Goal: Register for event/course

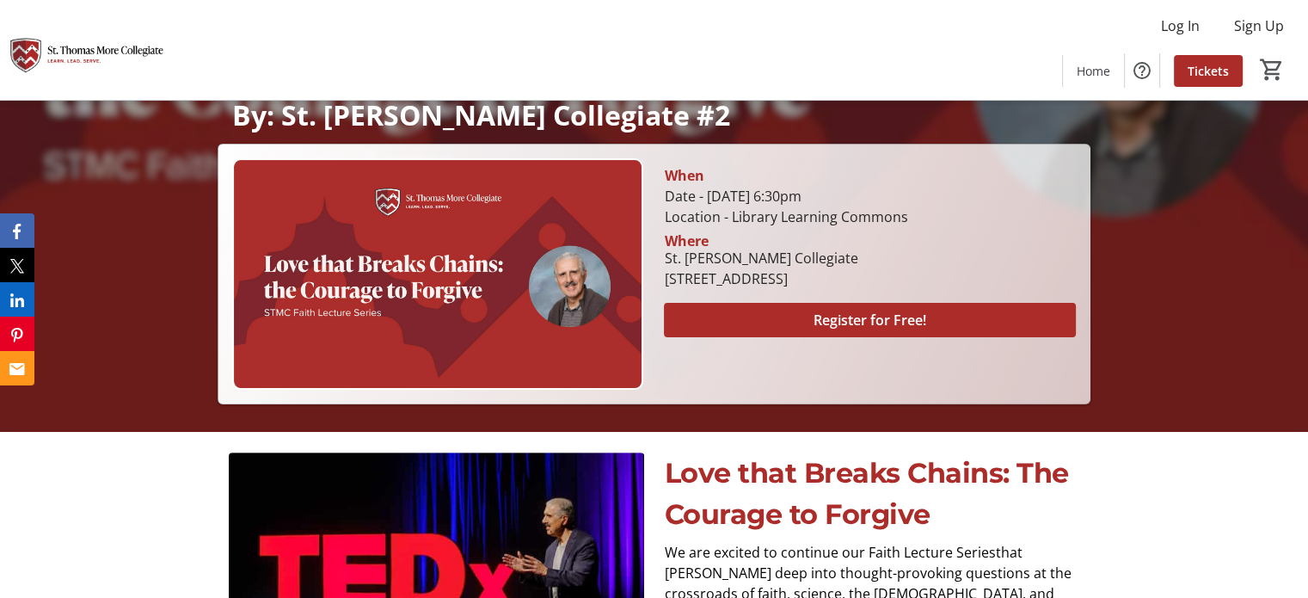
scroll to position [382, 0]
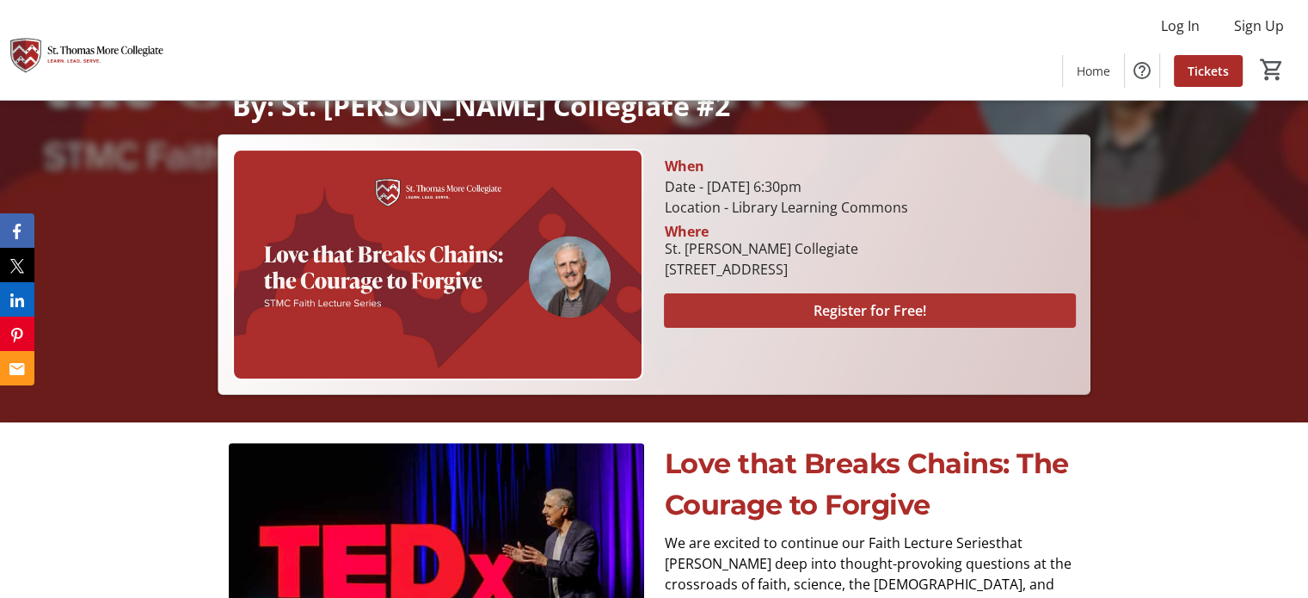
click at [926, 307] on span "Register for Free!" at bounding box center [870, 310] width 113 height 21
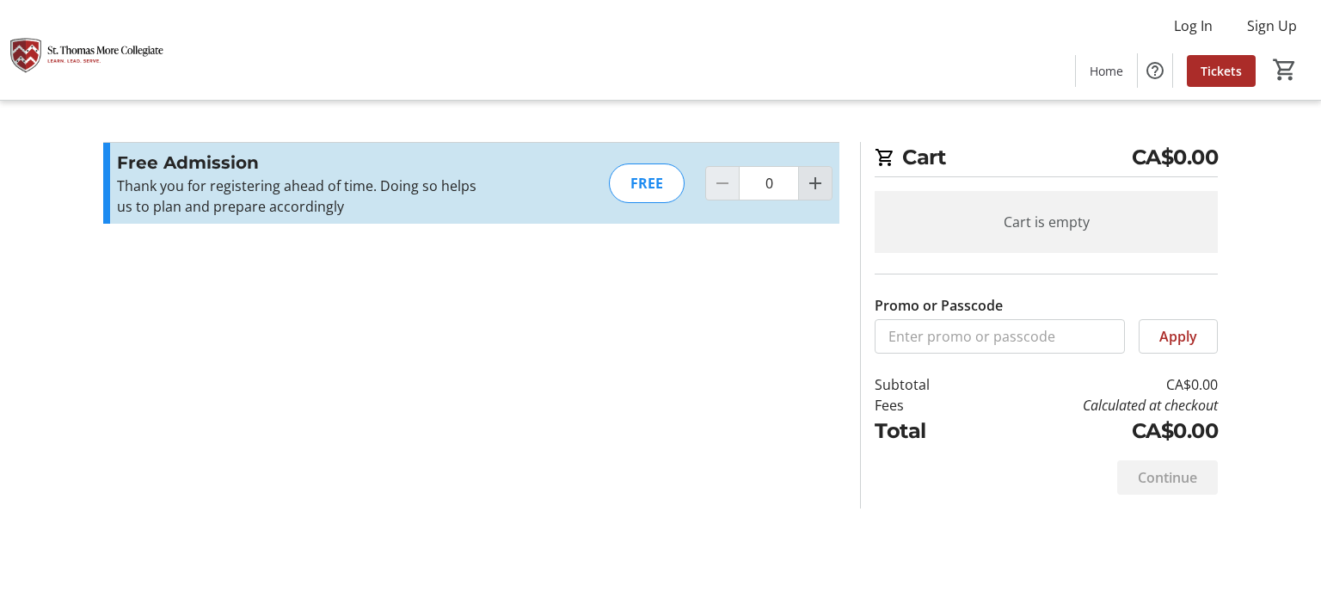
click at [811, 180] on mat-icon "Increment by one" at bounding box center [815, 183] width 21 height 21
type input "2"
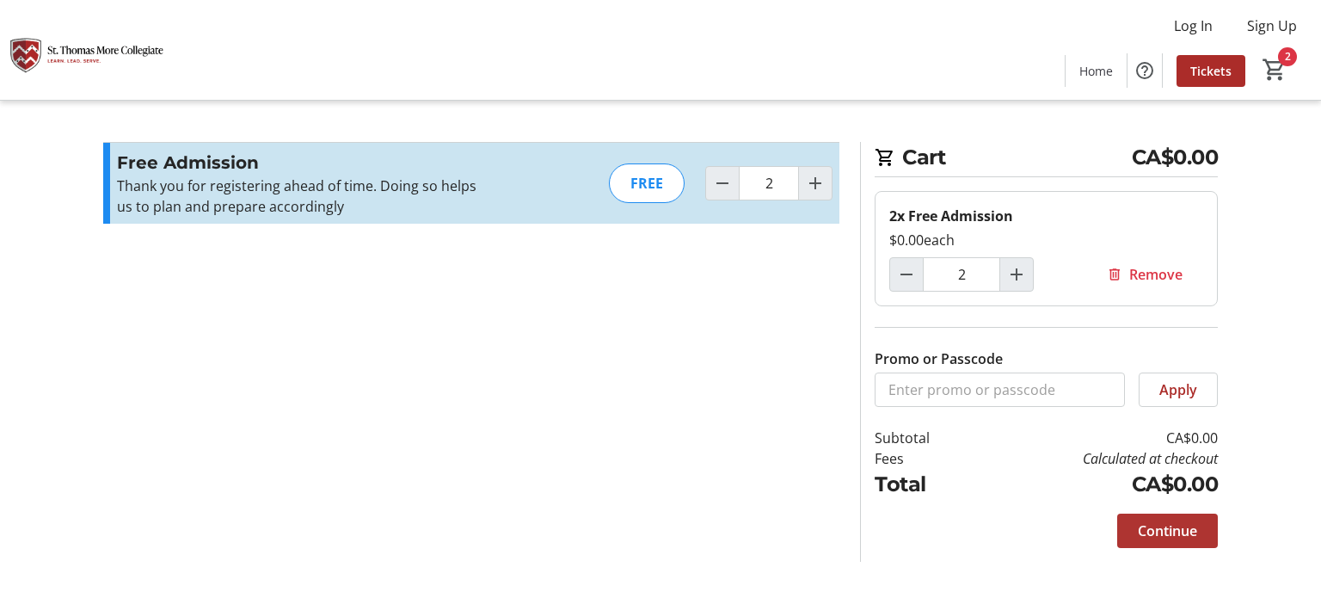
click at [1183, 535] on span "Continue" at bounding box center [1167, 530] width 59 height 21
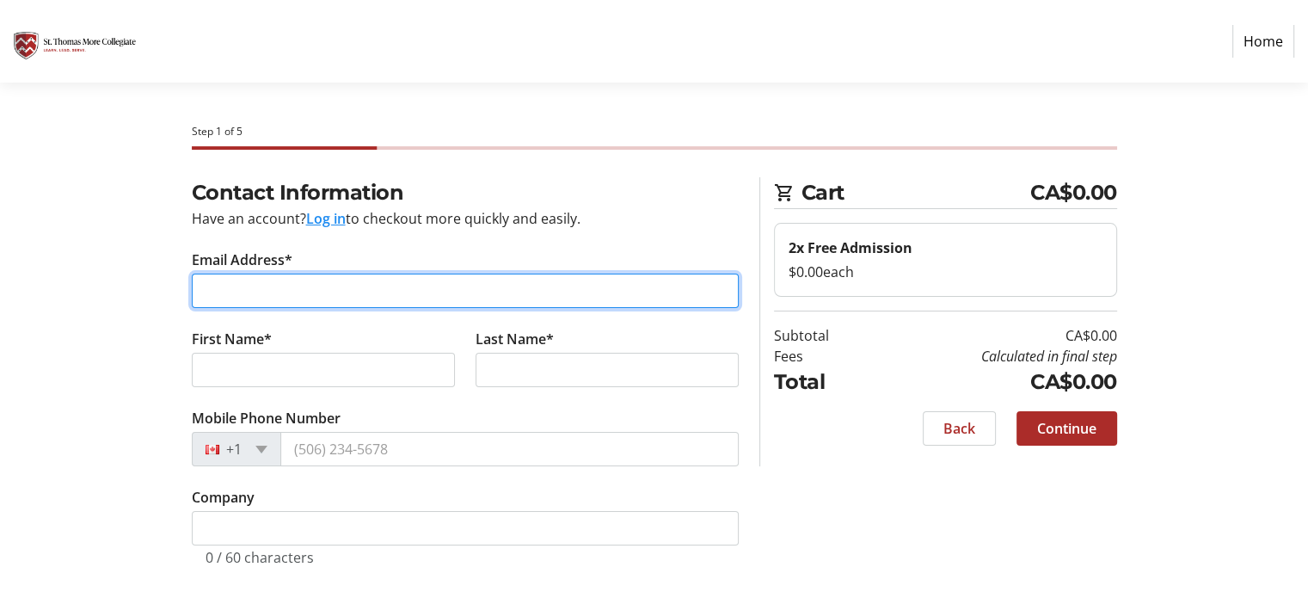
click at [265, 288] on input "Email Address*" at bounding box center [465, 291] width 547 height 34
type input "[PERSON_NAME][EMAIL_ADDRESS][PERSON_NAME][DOMAIN_NAME]"
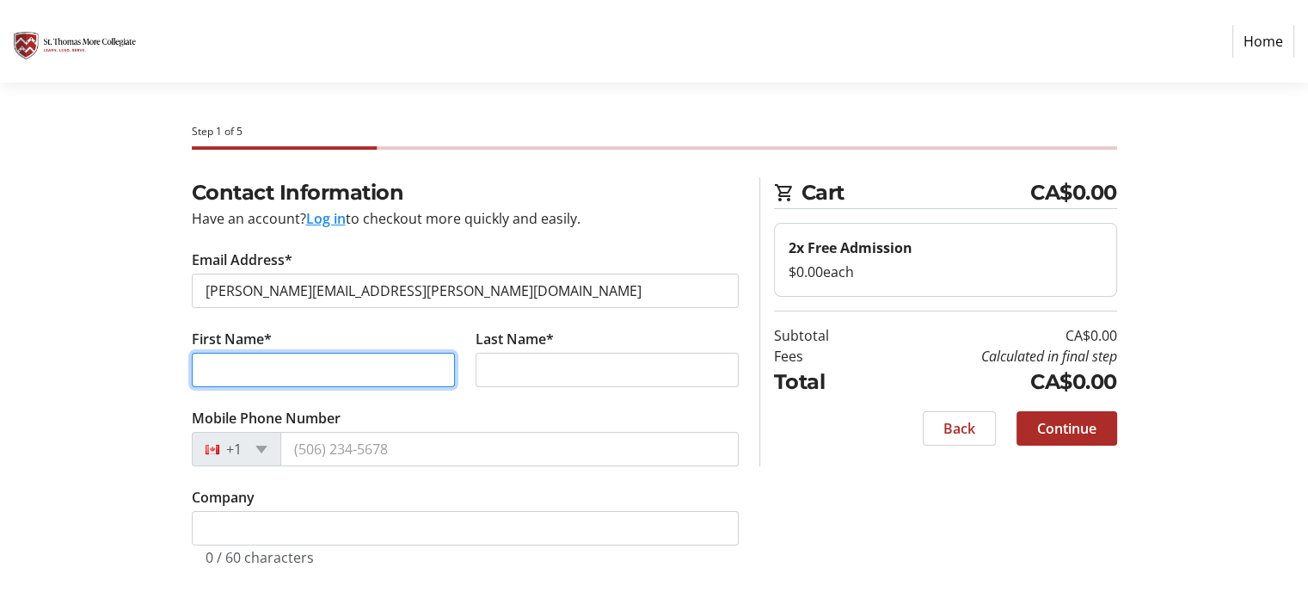
click at [289, 364] on input "First Name*" at bounding box center [323, 370] width 263 height 34
type input "[PERSON_NAME]"
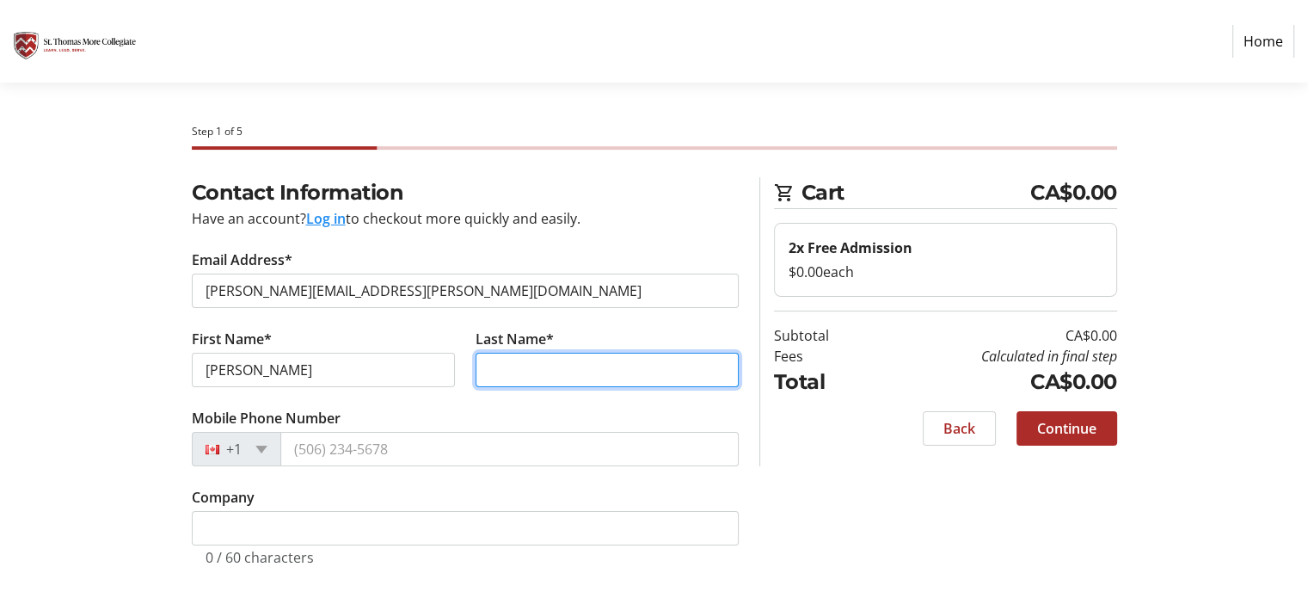
click at [522, 366] on input "Last Name*" at bounding box center [607, 370] width 263 height 34
type input "[PERSON_NAME]"
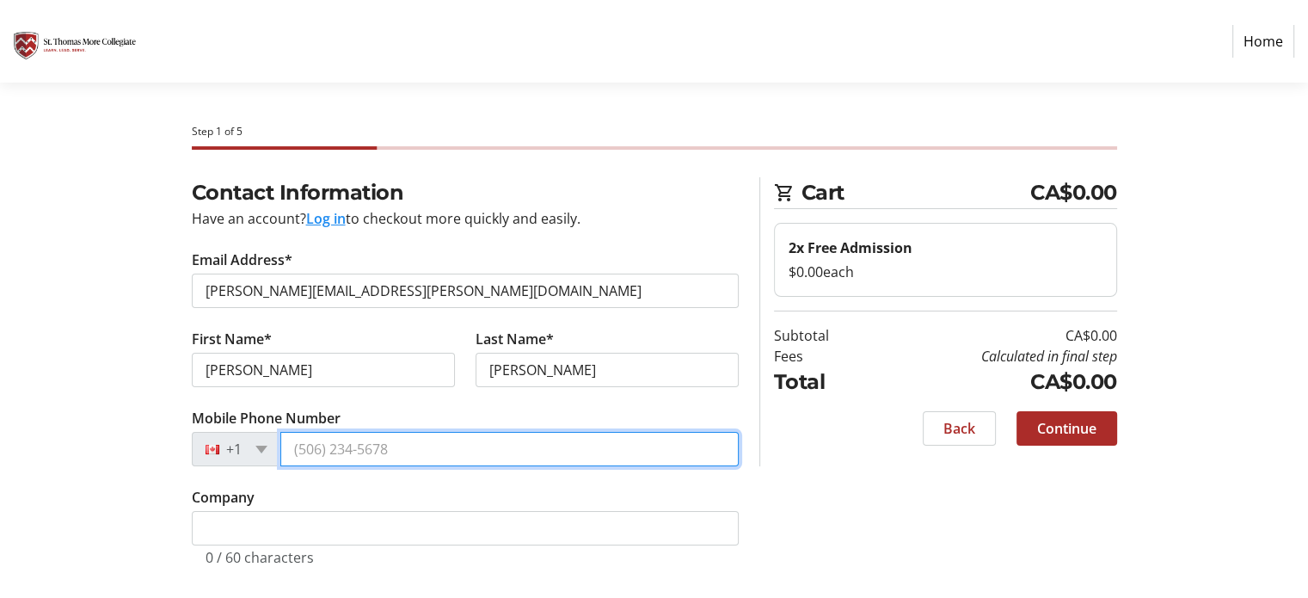
click at [381, 451] on input "Mobile Phone Number" at bounding box center [509, 449] width 458 height 34
type input "6"
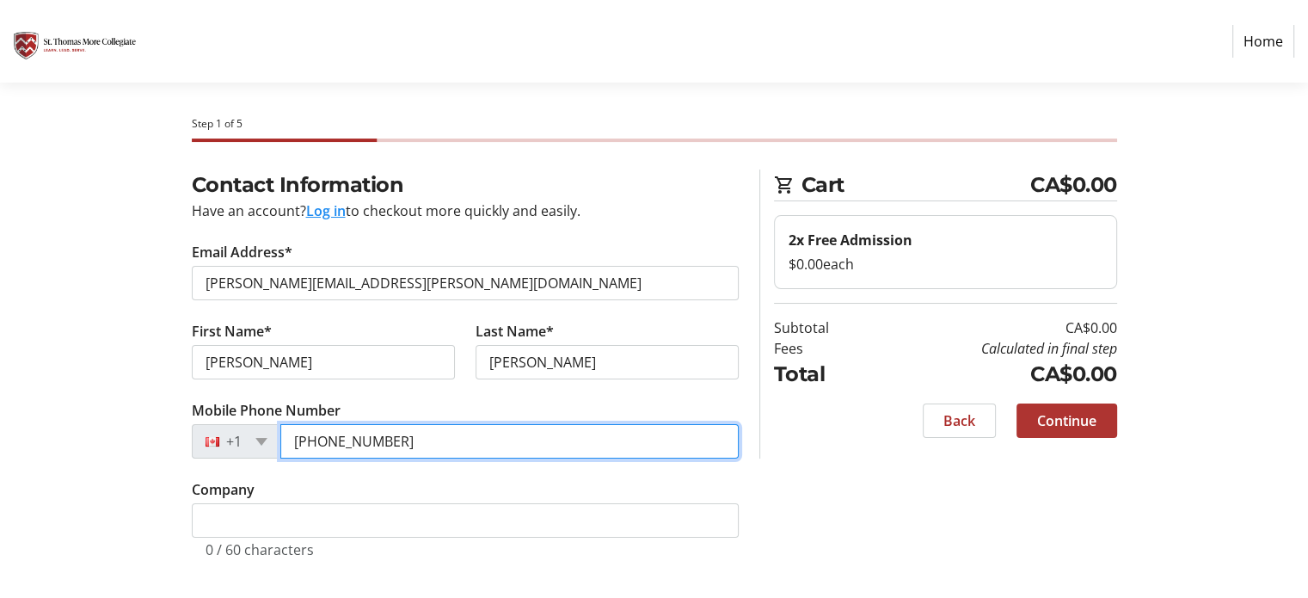
type input "[PHONE_NUMBER]"
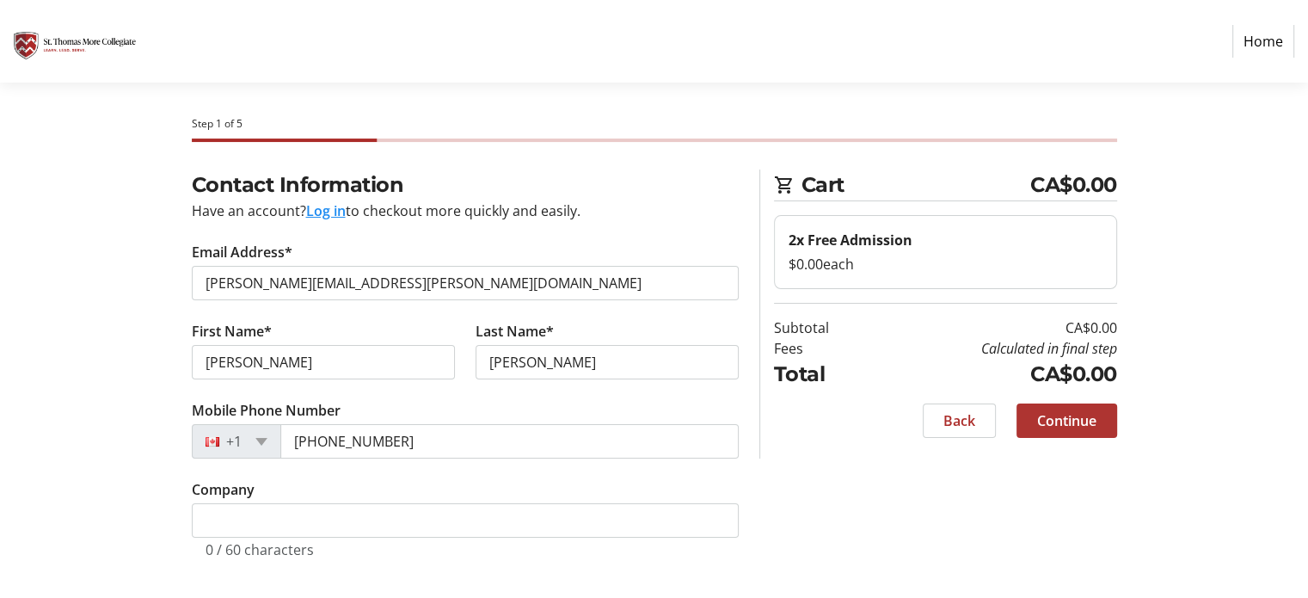
click at [1053, 419] on span "Continue" at bounding box center [1066, 420] width 59 height 21
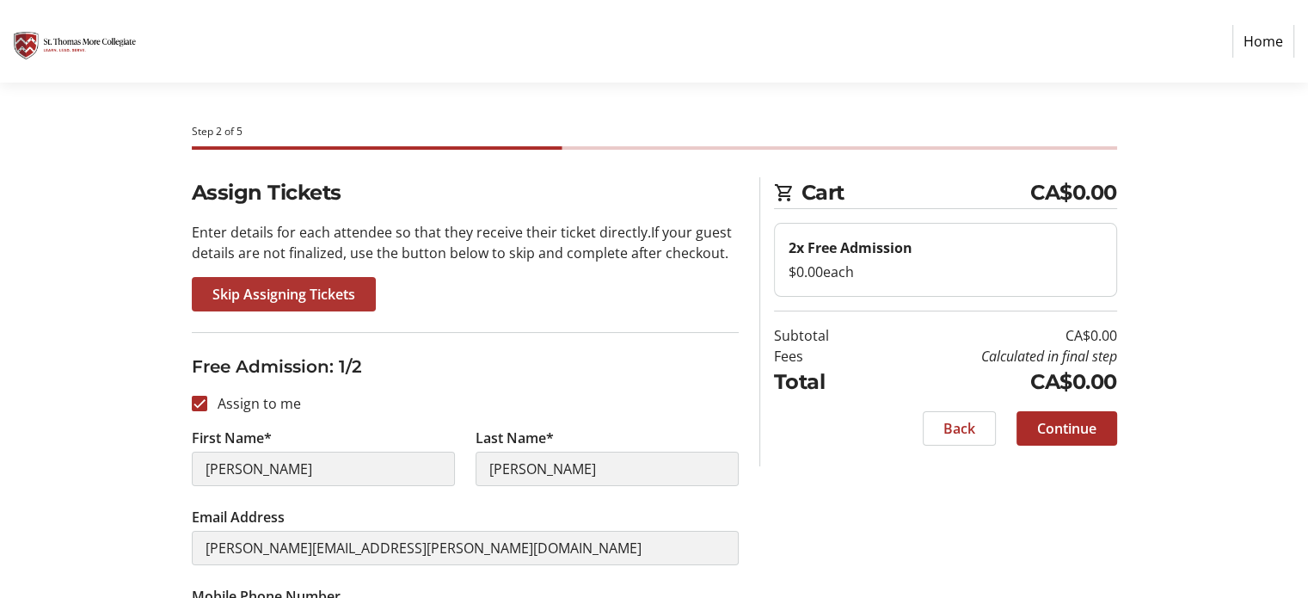
click at [335, 296] on span "Skip Assigning Tickets" at bounding box center [283, 294] width 143 height 21
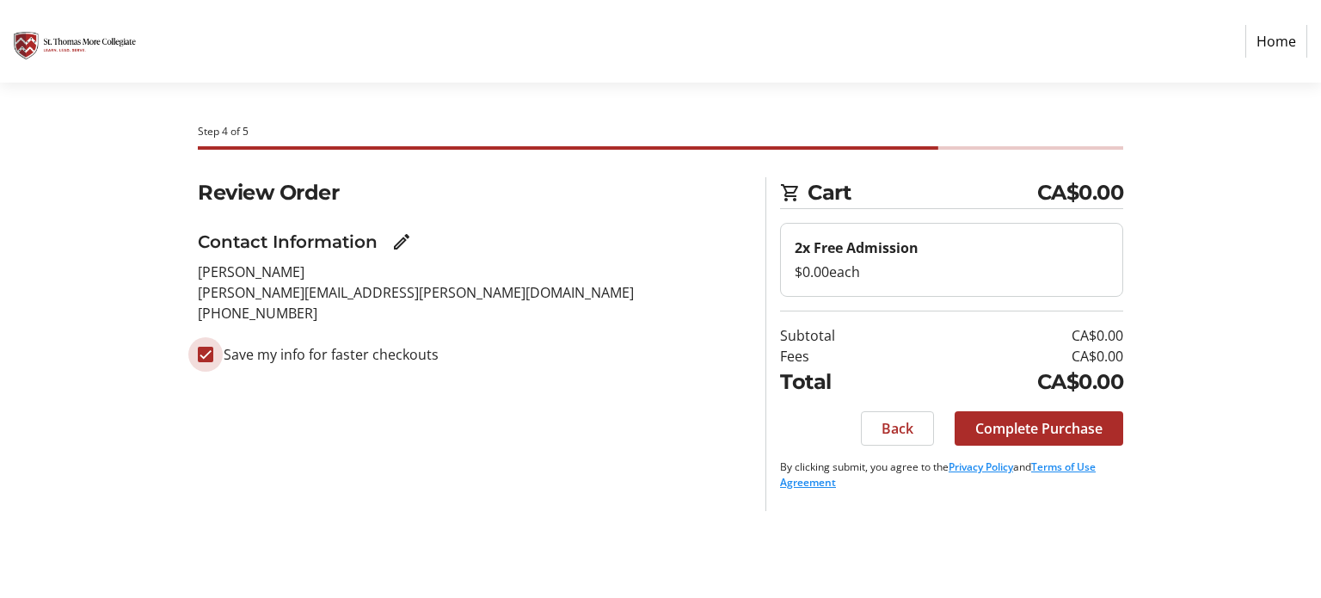
click at [200, 357] on input "Save my info for faster checkouts" at bounding box center [205, 354] width 15 height 15
checkbox input "false"
click at [1036, 432] on span "Complete Purchase" at bounding box center [1038, 428] width 127 height 21
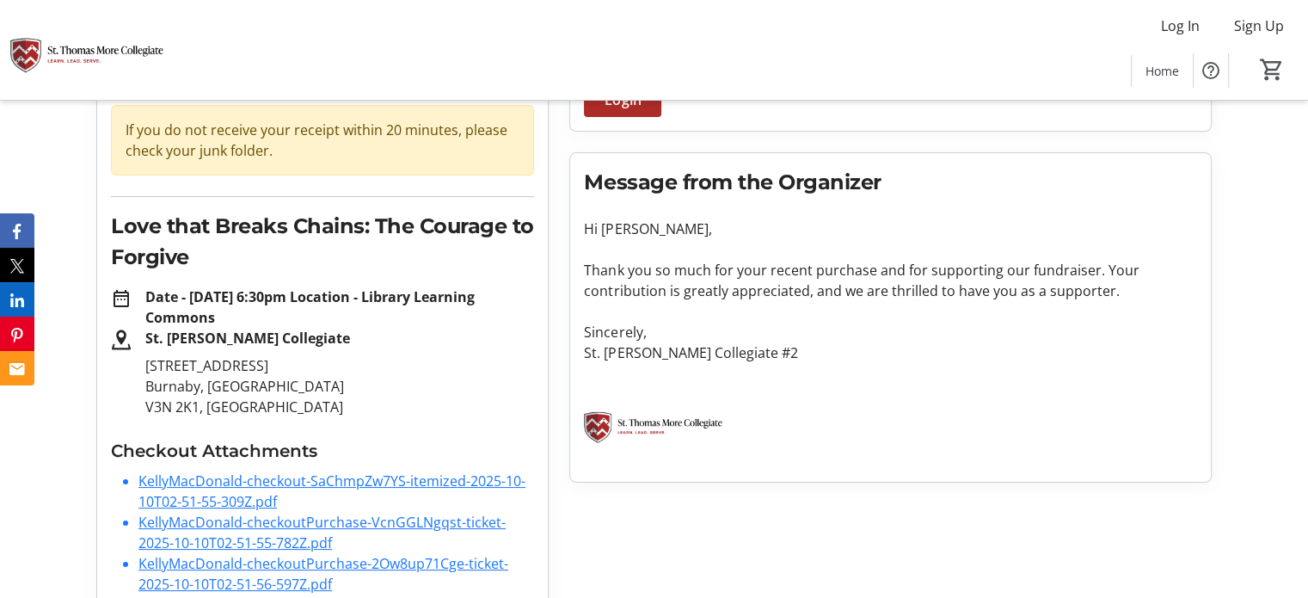
scroll to position [199, 0]
